Goal: Find specific page/section: Find specific page/section

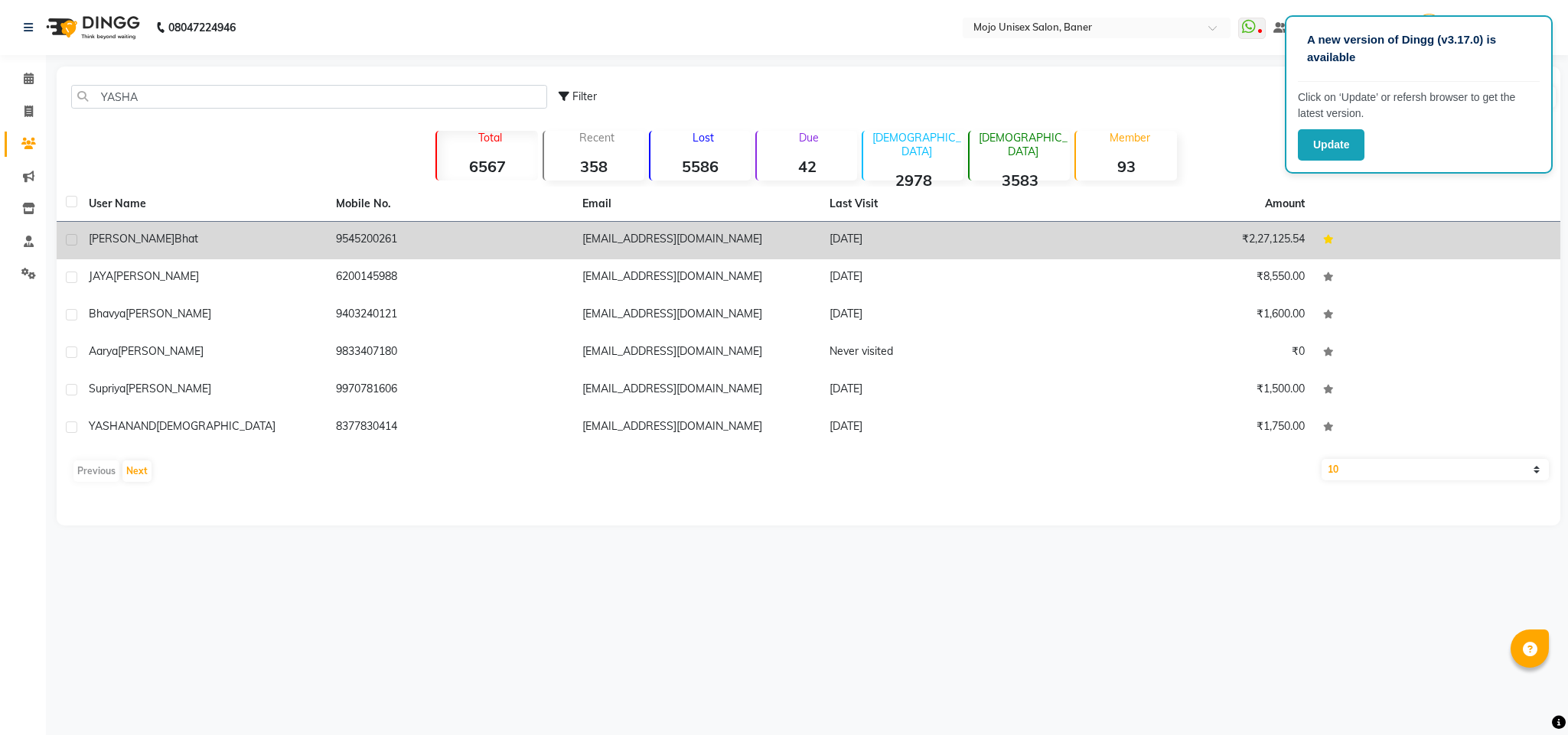
type input "YASHA"
click at [131, 239] on span "[PERSON_NAME]" at bounding box center [131, 238] width 85 height 13
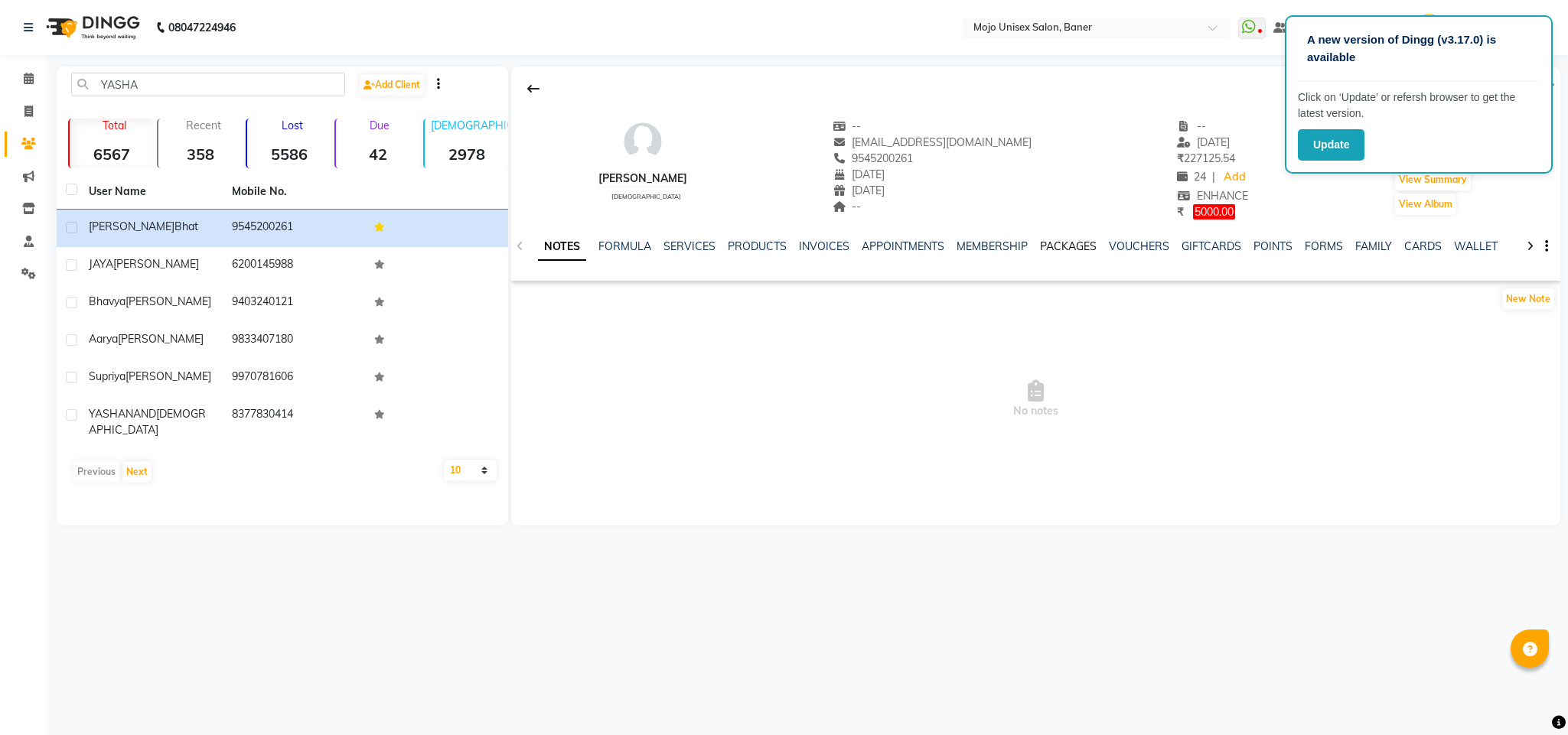
click at [1056, 250] on link "PACKAGES" at bounding box center [1069, 246] width 57 height 13
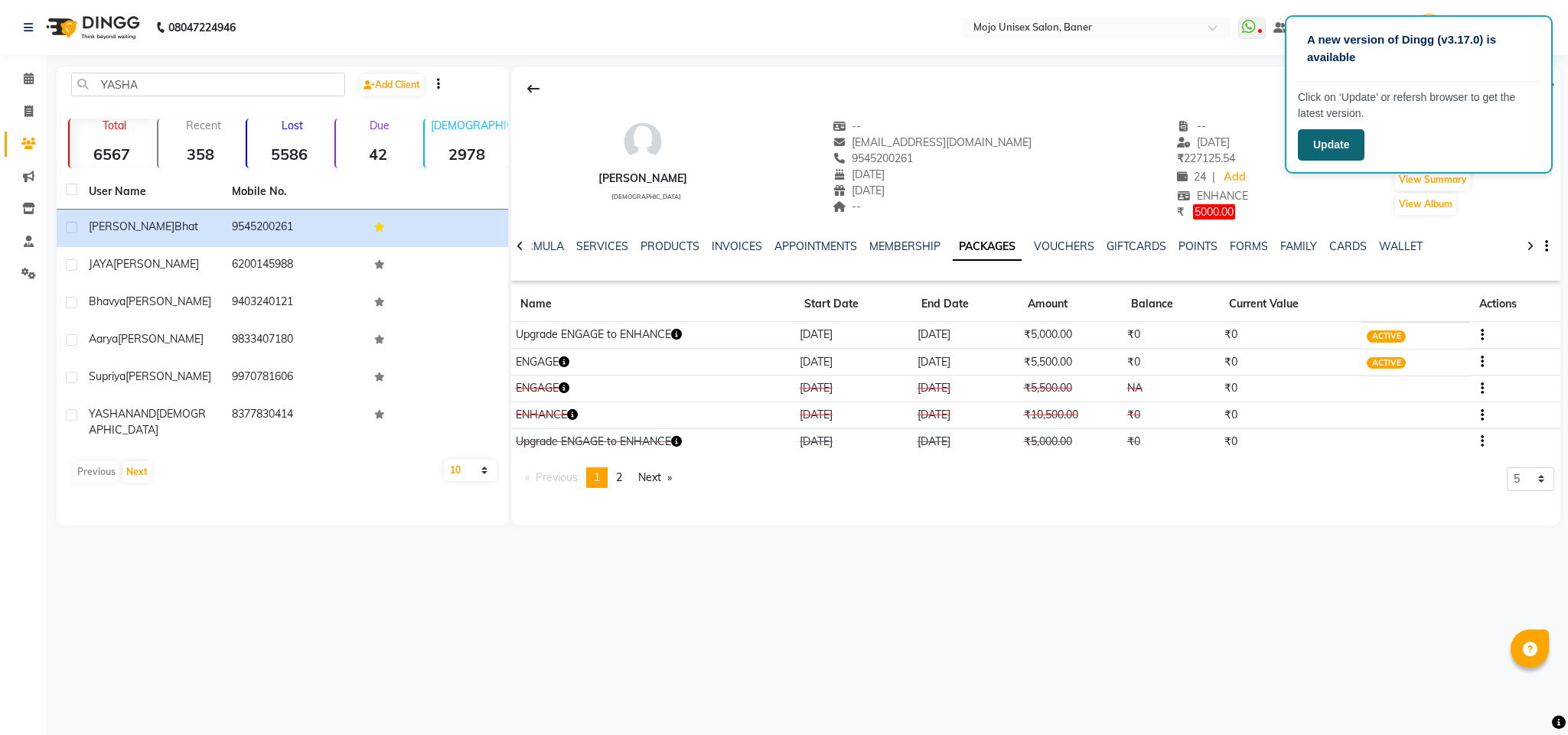
click at [1334, 149] on button "Update" at bounding box center [1331, 145] width 67 height 32
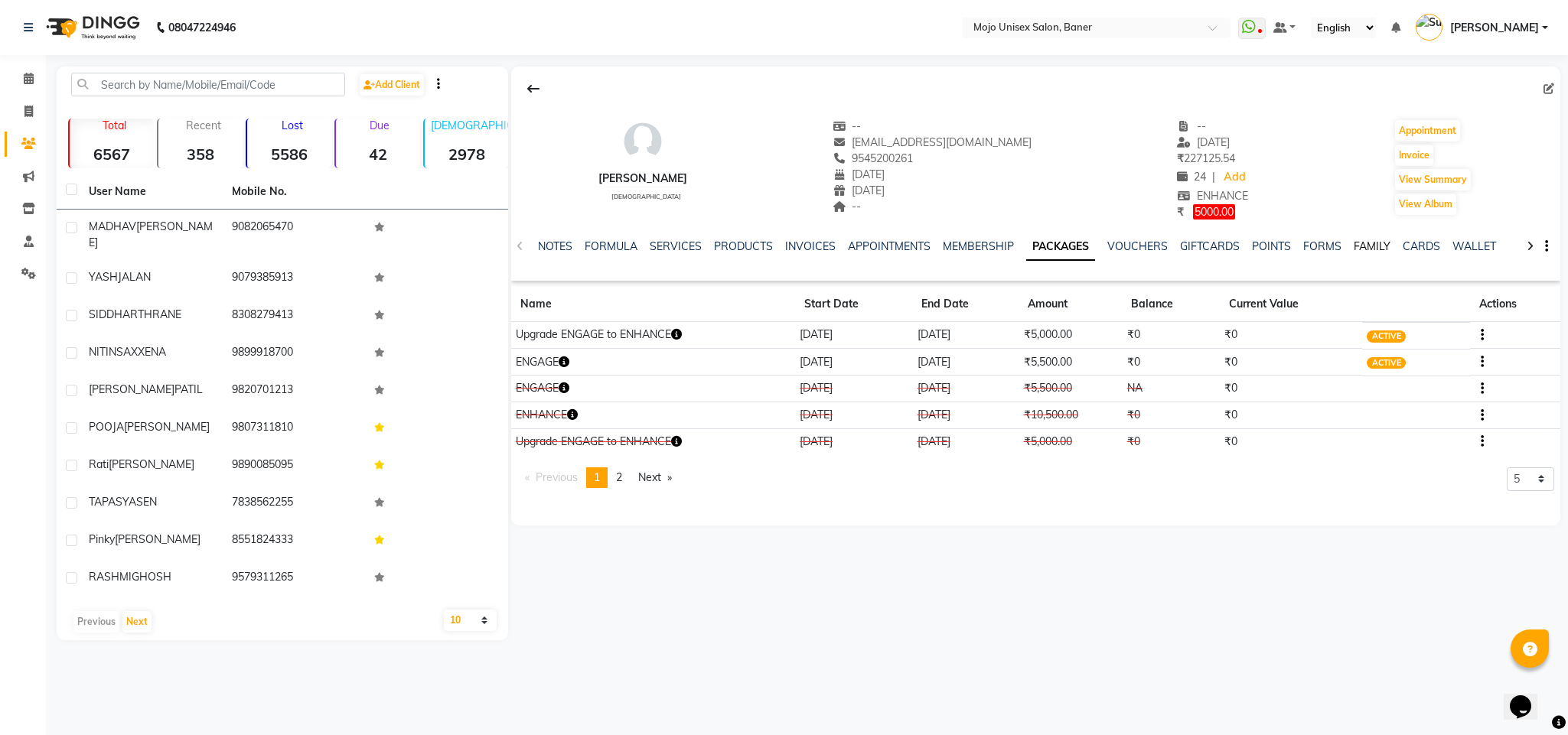
click at [1366, 247] on link "FAMILY" at bounding box center [1372, 246] width 37 height 13
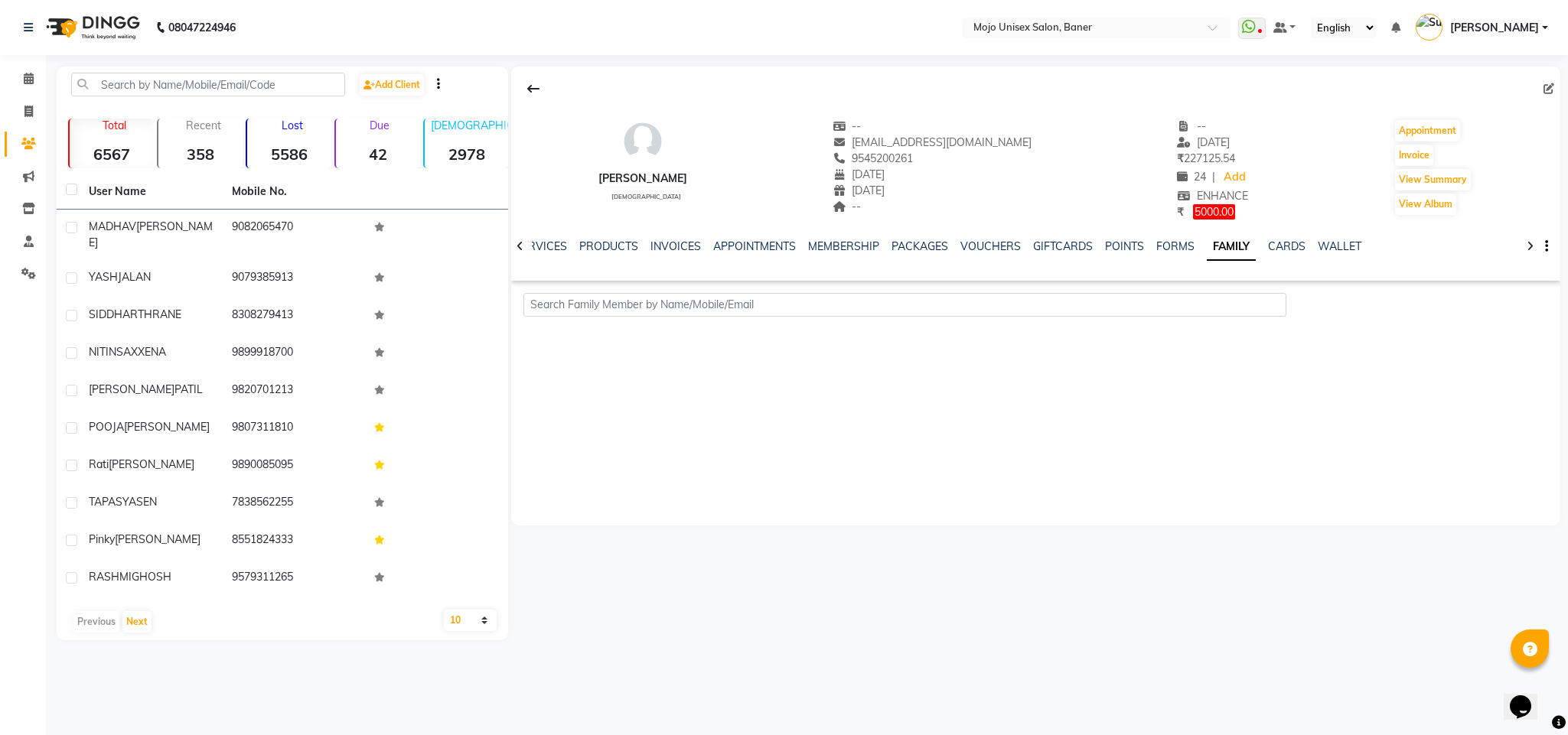
click at [518, 250] on icon at bounding box center [520, 246] width 7 height 11
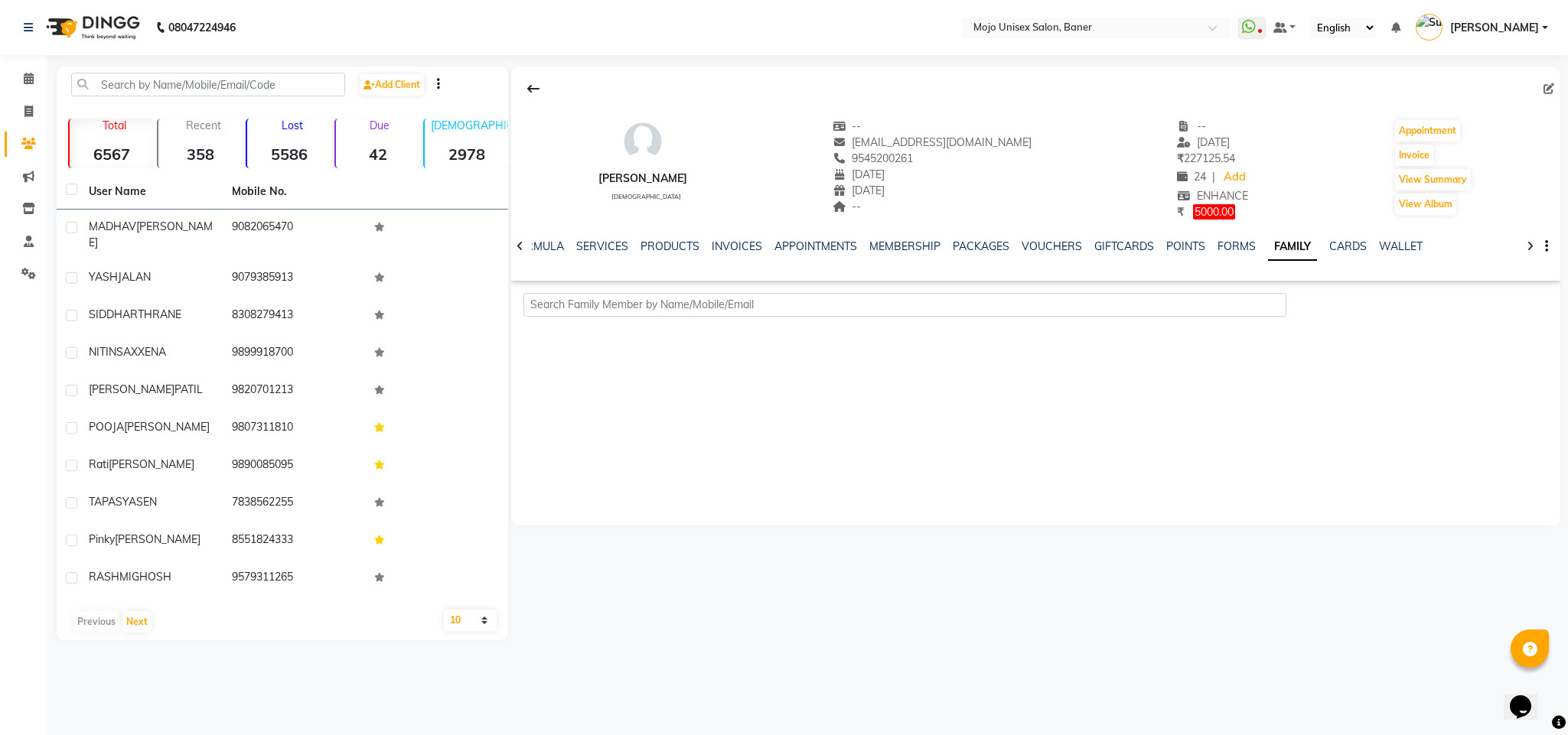
click at [518, 250] on icon at bounding box center [520, 246] width 7 height 11
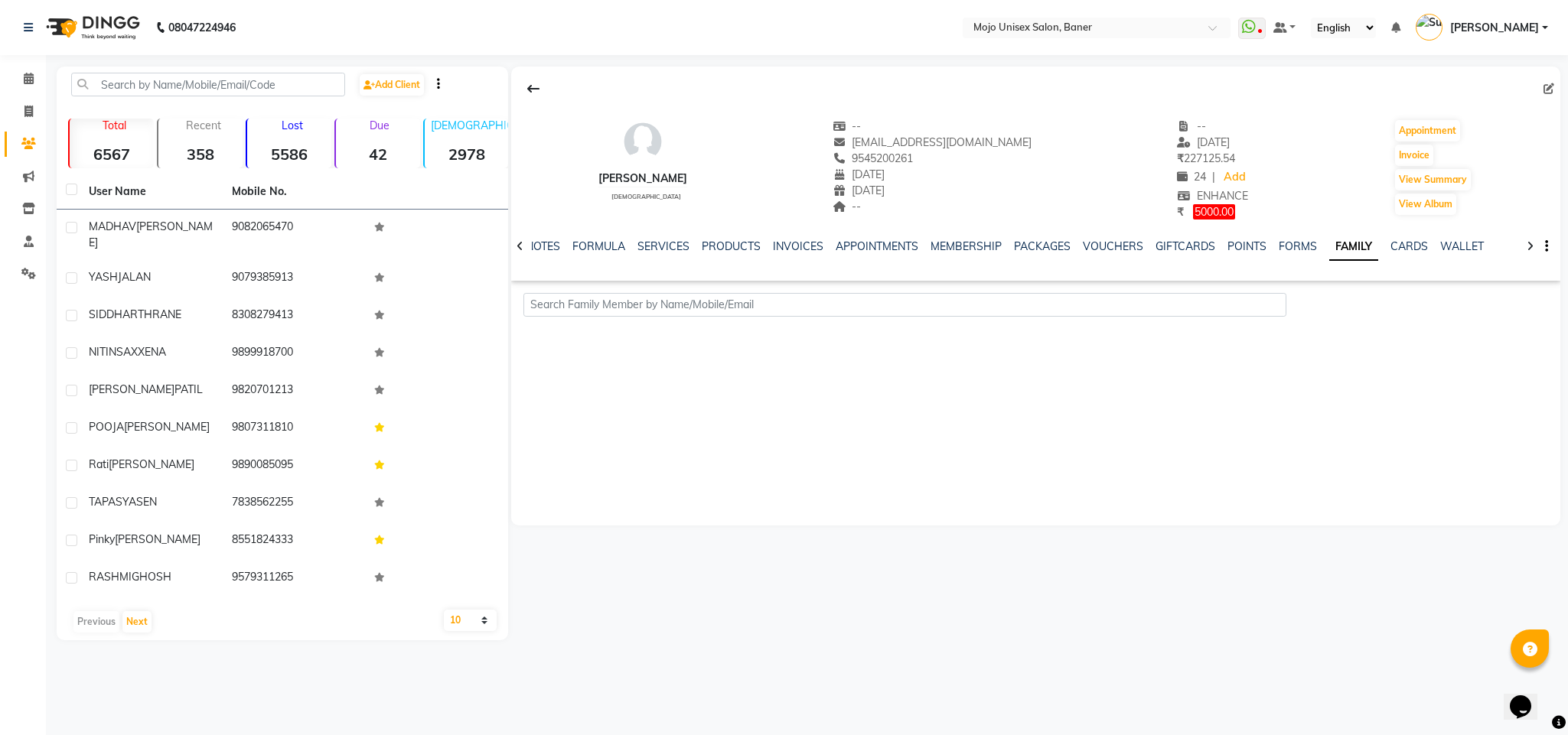
click at [1545, 247] on icon "button" at bounding box center [1547, 247] width 3 height 1
click at [1401, 402] on div "Yashashree Bhat female -- yashsree.kabe@gmail.com 9545200261 02-12-2020 01-08-2…" at bounding box center [1036, 296] width 1050 height 459
click at [519, 250] on icon at bounding box center [520, 246] width 7 height 11
click at [518, 250] on div "NOTES FORMULA SERVICES PRODUCTS INVOICES APPOINTMENTS MEMBERSHIP PACKAGES VOUCH…" at bounding box center [1036, 247] width 1050 height 53
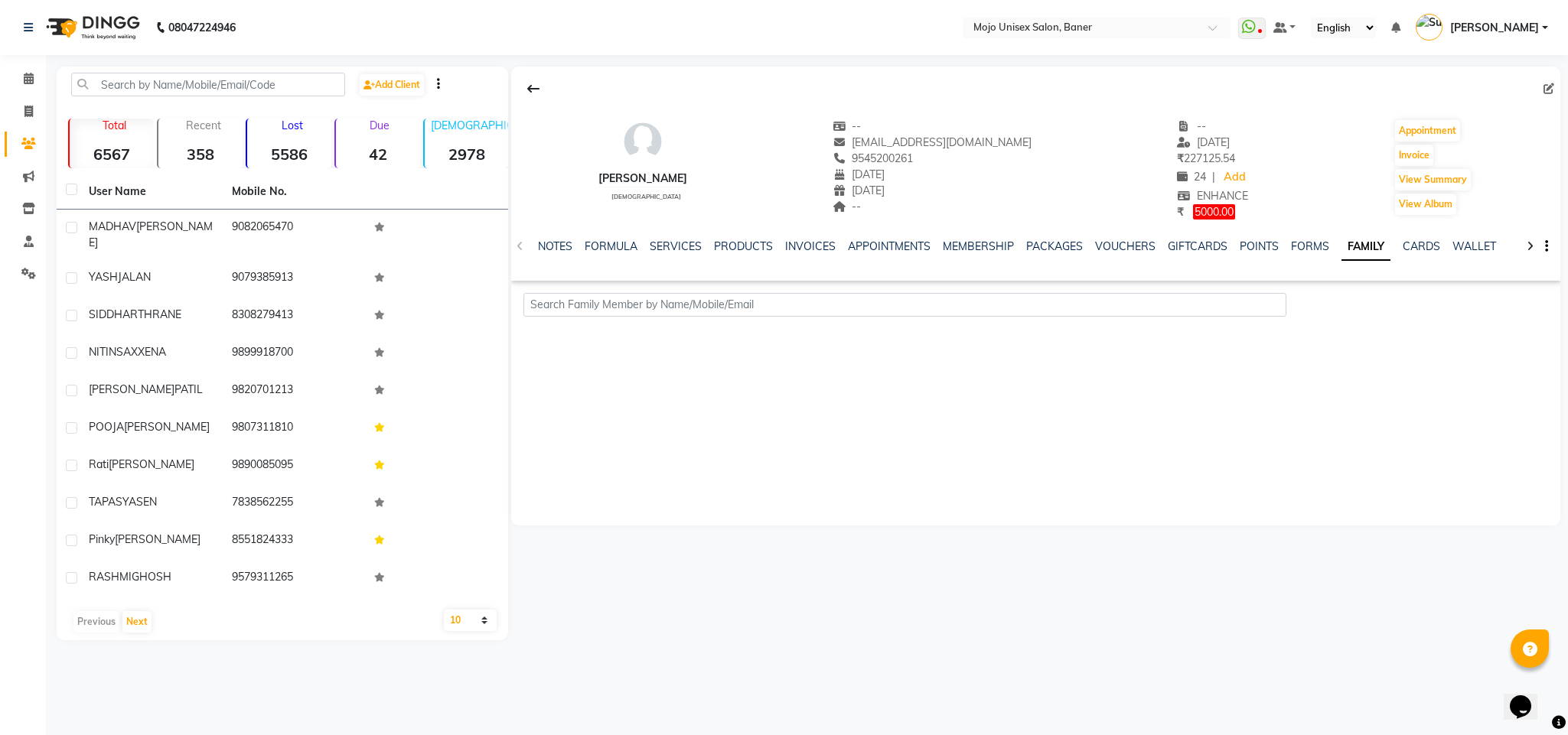
click at [518, 250] on div "NOTES FORMULA SERVICES PRODUCTS INVOICES APPOINTMENTS MEMBERSHIP PACKAGES VOUCH…" at bounding box center [1036, 247] width 1050 height 53
